Goal: Find specific page/section: Find specific page/section

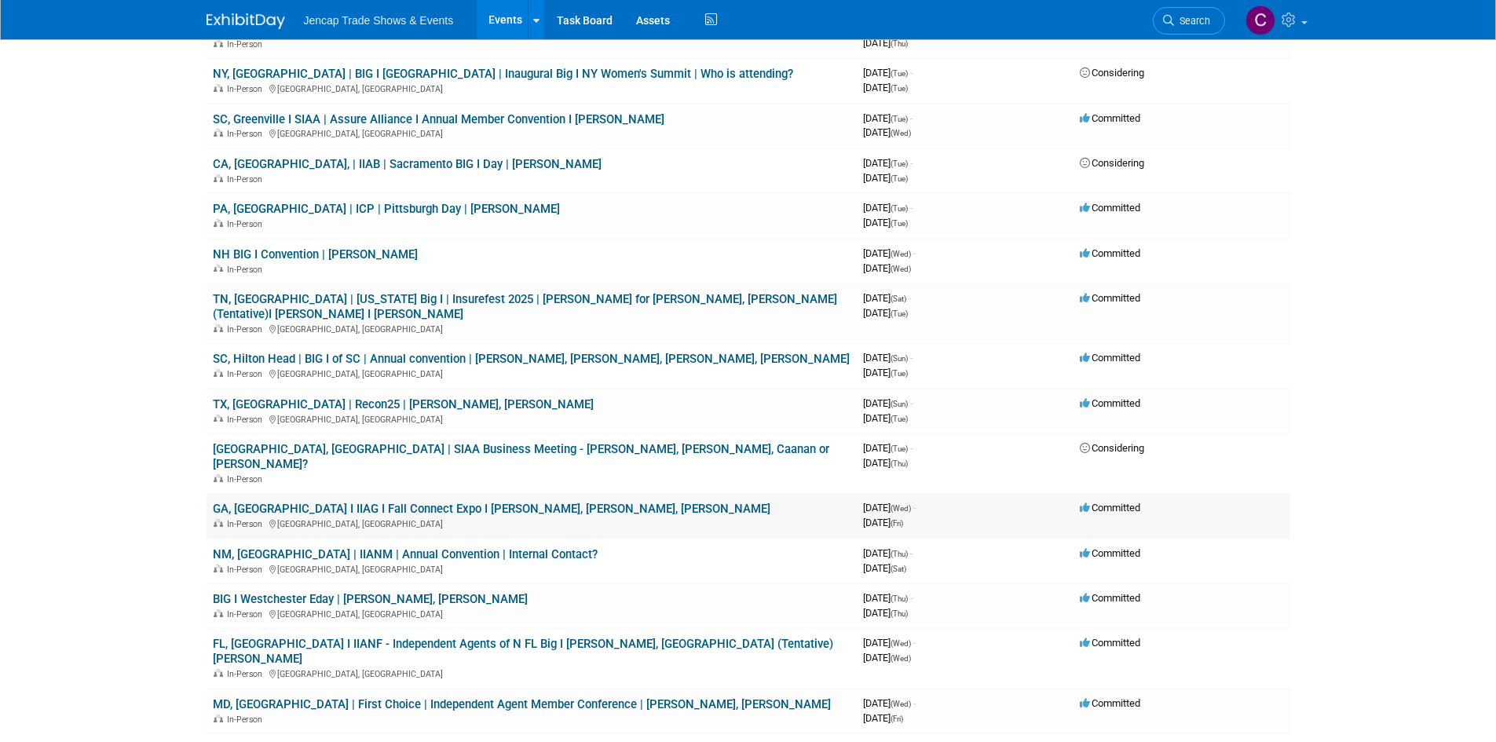
scroll to position [236, 0]
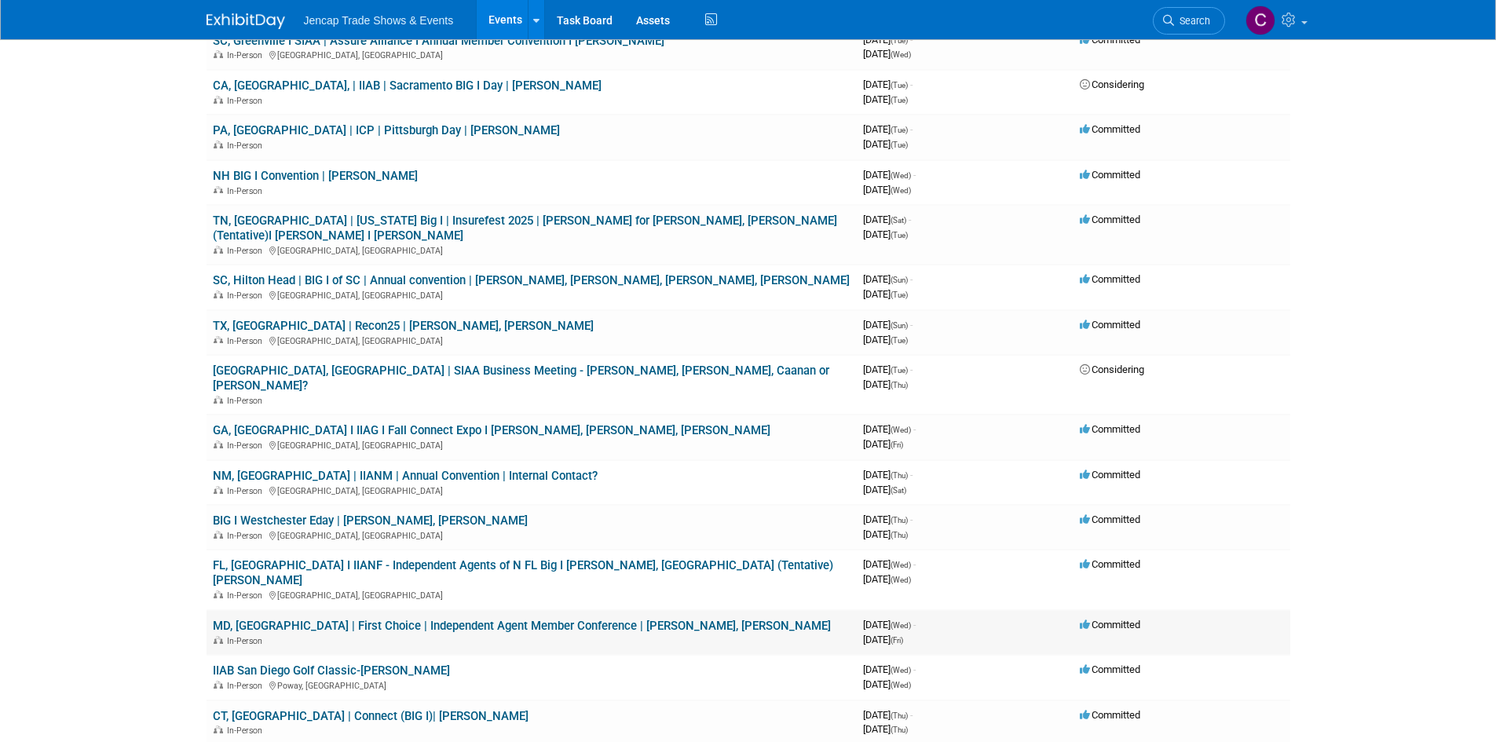
click at [605, 619] on link "MD, [GEOGRAPHIC_DATA] | First Choice | Independent Agent Member Conference | [P…" at bounding box center [522, 626] width 618 height 14
